Goal: Task Accomplishment & Management: Manage account settings

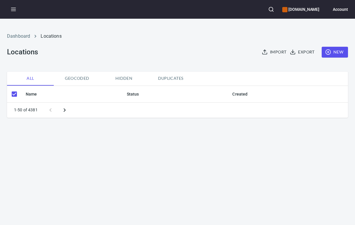
checkbox input "false"
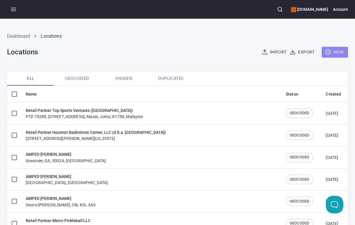
click at [338, 51] on span "New" at bounding box center [334, 51] width 17 height 7
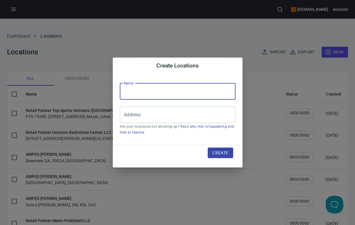
click at [143, 93] on input "text" at bounding box center [178, 91] width 116 height 16
paste input "Pickleball Kingdom LLC ([GEOGRAPHIC_DATA]-[GEOGRAPHIC_DATA])"
type input "Retail Partner Pickleball Kingdom LLC ([GEOGRAPHIC_DATA]-[GEOGRAPHIC_DATA])"
click at [136, 112] on input "Address" at bounding box center [173, 114] width 102 height 11
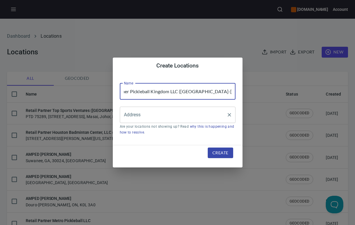
scroll to position [0, 0]
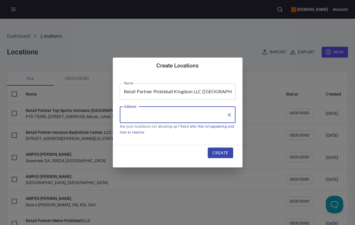
paste input "[STREET_ADDRESS]"
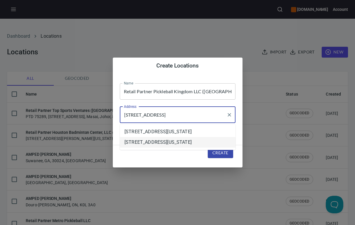
click at [182, 148] on li "[STREET_ADDRESS][US_STATE]" at bounding box center [178, 142] width 116 height 11
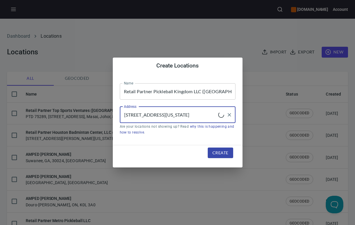
type input "[STREET_ADDRESS][US_STATE]"
click at [221, 155] on span "Create" at bounding box center [220, 152] width 16 height 7
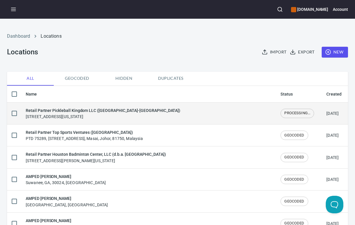
click at [151, 114] on div "Retail Partner [GEOGRAPHIC_DATA] Kingdom LLC ([GEOGRAPHIC_DATA]-[GEOGRAPHIC_DAT…" at bounding box center [148, 113] width 245 height 12
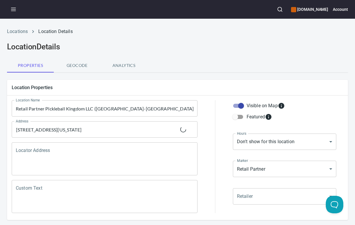
click at [109, 158] on textarea "Locator Address" at bounding box center [105, 159] width 178 height 22
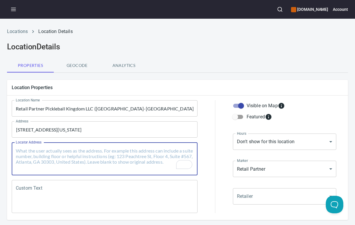
paste textarea "[STREET_ADDRESS][US_STATE]"
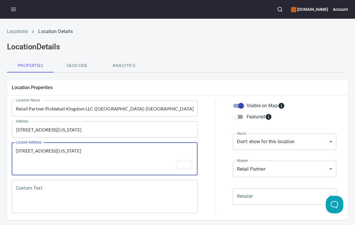
type textarea "[STREET_ADDRESS][US_STATE]"
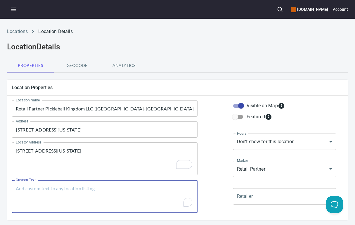
click at [35, 195] on textarea "Custom Text" at bounding box center [105, 196] width 178 height 22
click at [108, 196] on textarea "Custom Text" at bounding box center [105, 196] width 178 height 22
paste textarea "Brands Carried: SelkirkJoola, crush, diadem Return Policy: Undecided"
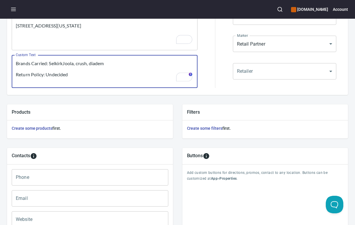
scroll to position [115, 0]
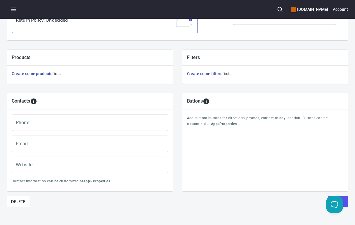
type textarea "Brands Carried: SelkirkJoola, crush, diadem Return Policy: Undecided"
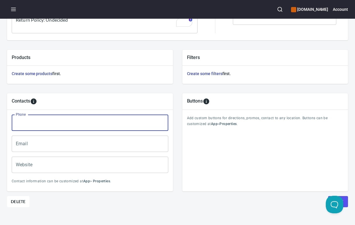
click at [60, 124] on input "Phone" at bounding box center [90, 122] width 157 height 16
paste input "[PHONE_NUMBER]"
type input "[PHONE_NUMBER]"
click at [23, 141] on input "Email" at bounding box center [90, 144] width 157 height 16
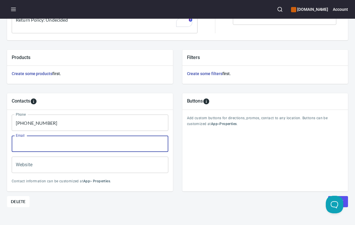
paste input "[EMAIL_ADDRESS][DOMAIN_NAME]"
type input "[EMAIL_ADDRESS][DOMAIN_NAME]"
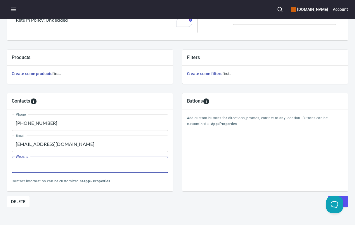
click at [25, 164] on input "Website" at bounding box center [90, 165] width 157 height 16
paste input "[URL][DOMAIN_NAME]"
type input "[URL][DOMAIN_NAME]"
click at [346, 200] on button "Save" at bounding box center [338, 201] width 20 height 11
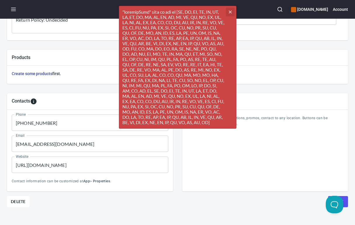
click at [230, 11] on icon "button" at bounding box center [229, 12] width 3 height 3
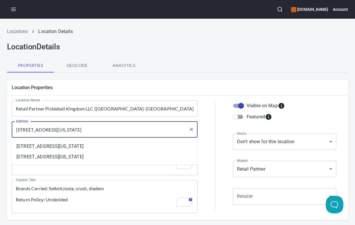
click at [157, 130] on input "[STREET_ADDRESS][US_STATE]" at bounding box center [100, 129] width 172 height 11
click at [120, 149] on li "[STREET_ADDRESS][US_STATE]" at bounding box center [105, 146] width 186 height 11
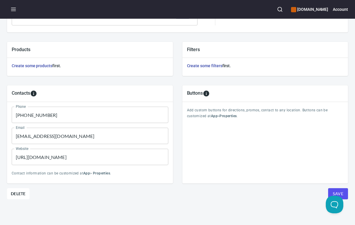
click at [342, 192] on span "Save" at bounding box center [338, 193] width 11 height 7
